Goal: Task Accomplishment & Management: Manage account settings

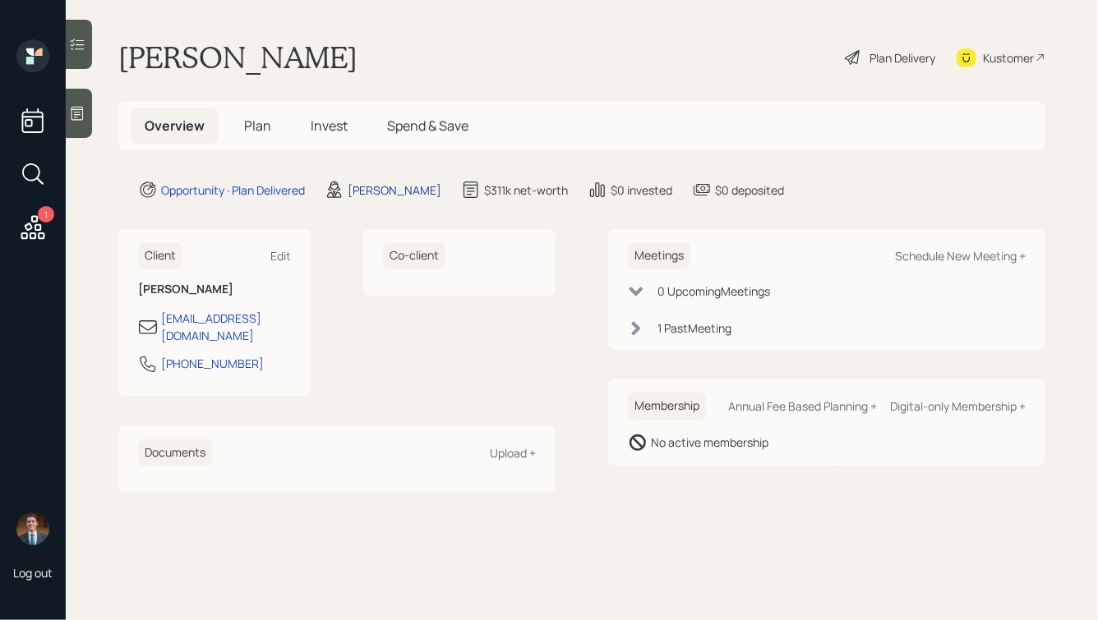
click at [375, 184] on div "[PERSON_NAME]" at bounding box center [395, 190] width 94 height 17
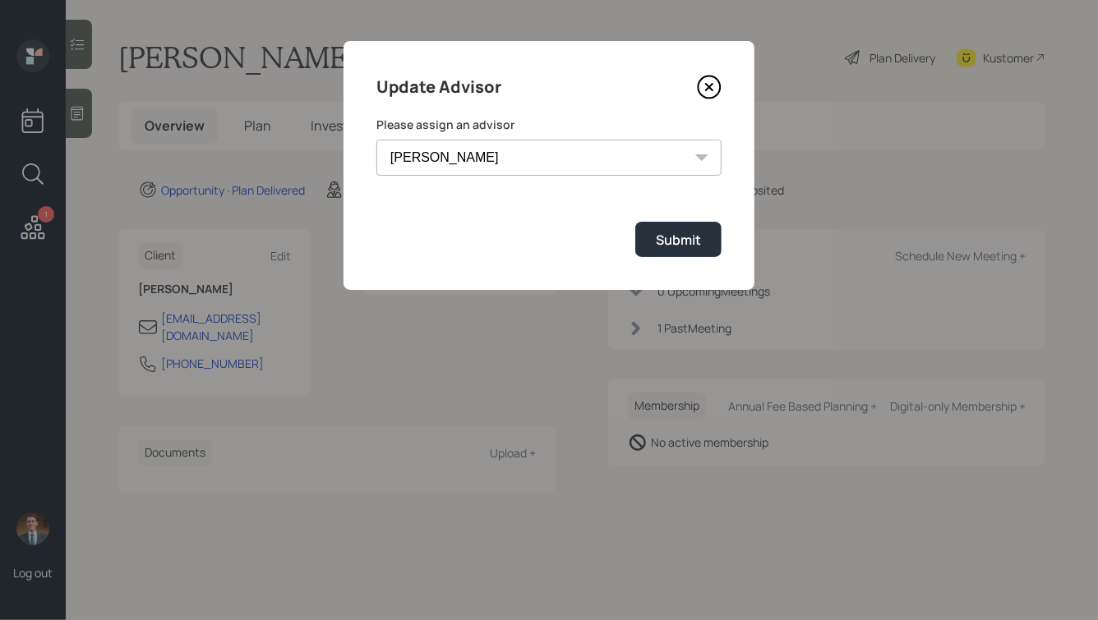
click at [535, 164] on select "[PERSON_NAME] [PERSON_NAME] End [PERSON_NAME] [PERSON_NAME] [PERSON_NAME] [PERS…" at bounding box center [548, 158] width 345 height 36
select select "b1d8ea90-abcc-42aa-86cc-4f33a132aacc"
click at [376, 140] on select "[PERSON_NAME] [PERSON_NAME] End [PERSON_NAME] [PERSON_NAME] [PERSON_NAME] [PERS…" at bounding box center [548, 158] width 345 height 36
click at [687, 247] on div "Submit" at bounding box center [678, 240] width 45 height 18
